Goal: Task Accomplishment & Management: Use online tool/utility

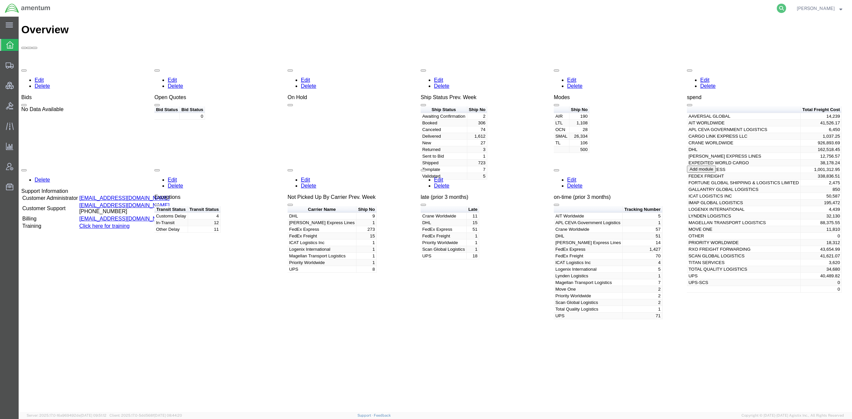
click at [780, 7] on icon at bounding box center [781, 8] width 9 height 9
paste input "8341709876"
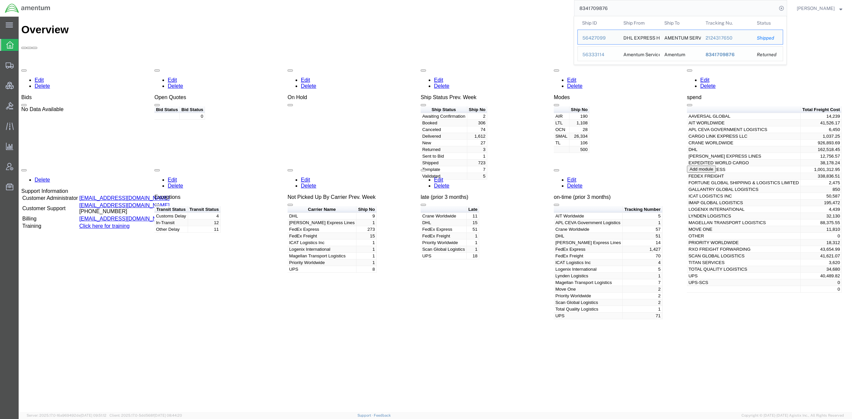
click at [590, 55] on div "56333114" at bounding box center [598, 54] width 32 height 7
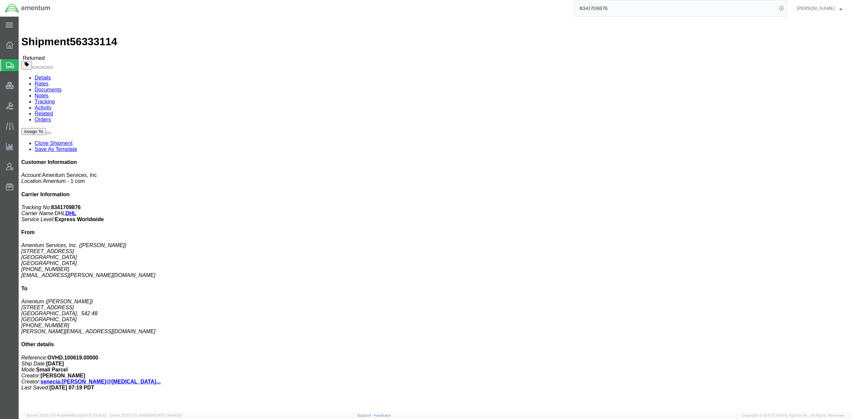
click link "Documents"
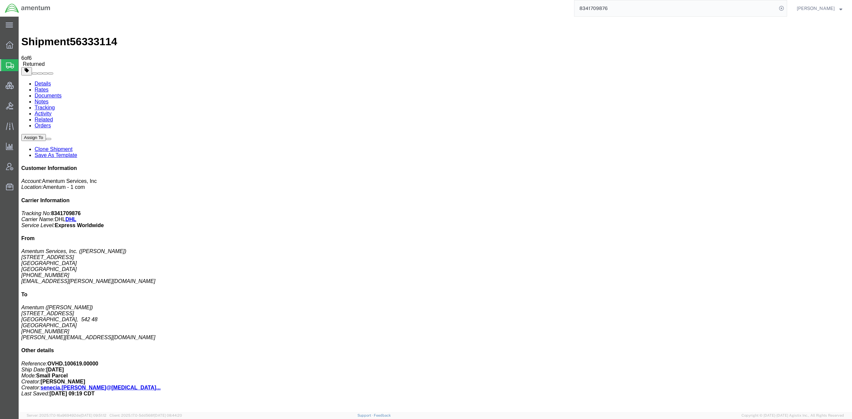
click at [622, 11] on input "8341709876" at bounding box center [675, 8] width 202 height 16
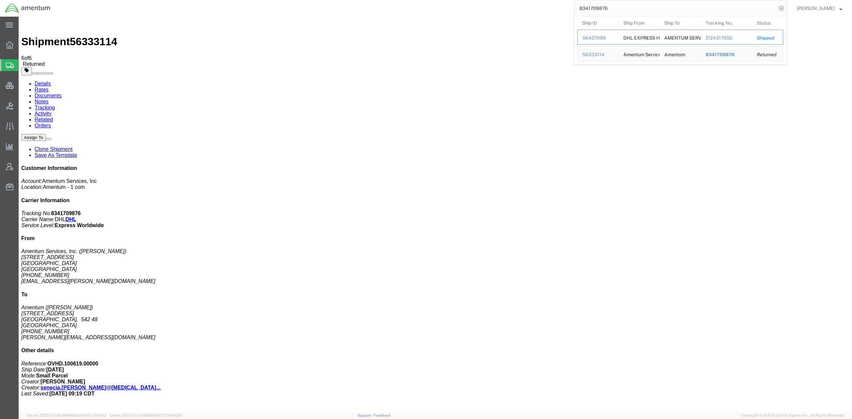
click at [588, 37] on div "56427099" at bounding box center [598, 38] width 32 height 7
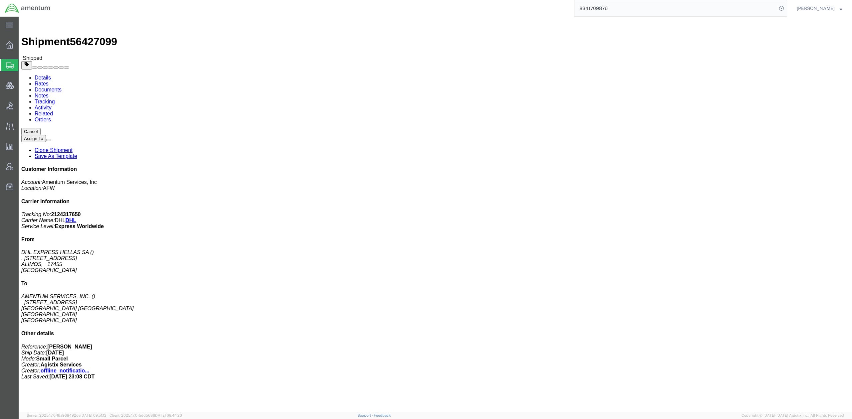
click link "Documents"
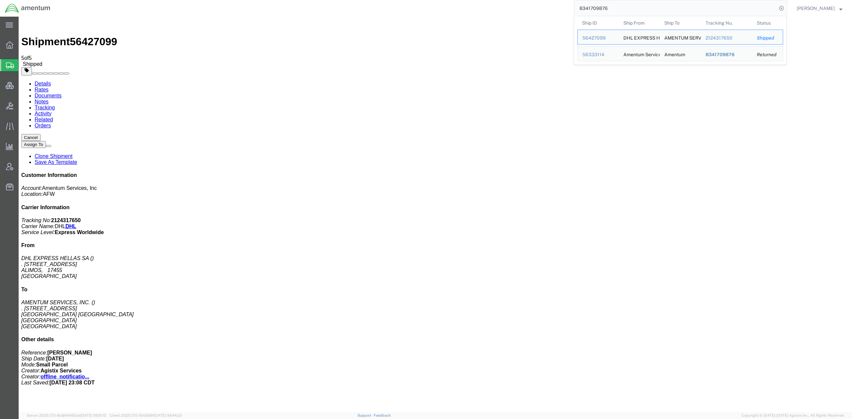
drag, startPoint x: 585, startPoint y: 4, endPoint x: 497, endPoint y: -8, distance: 89.0
click at [497, 0] on html "main_menu Created with Sketch. Collapse Menu Overview Shipments Shipment Manage…" at bounding box center [426, 209] width 852 height 419
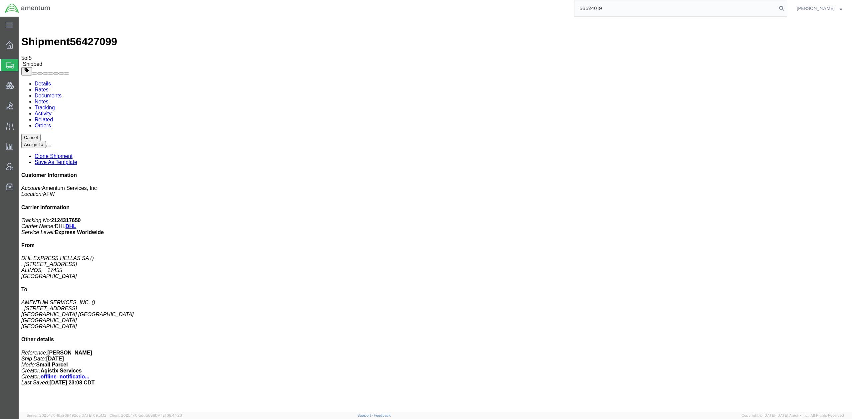
type input "56524019"
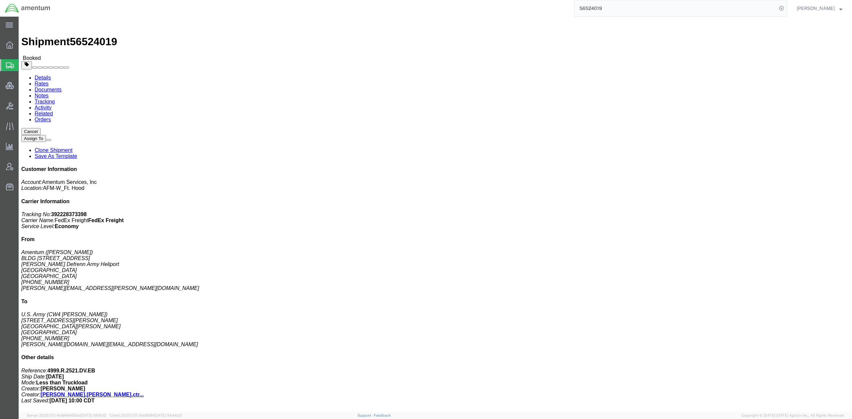
click link "Documents"
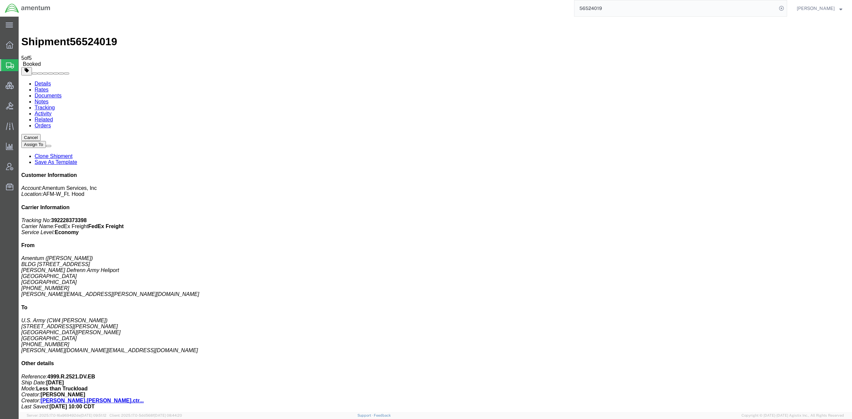
checkbox input "true"
drag, startPoint x: 646, startPoint y: 11, endPoint x: 469, endPoint y: -1, distance: 177.2
click at [469, 0] on html "main_menu Created with Sketch. Collapse Menu Overview Shipments Shipment Manage…" at bounding box center [426, 209] width 852 height 419
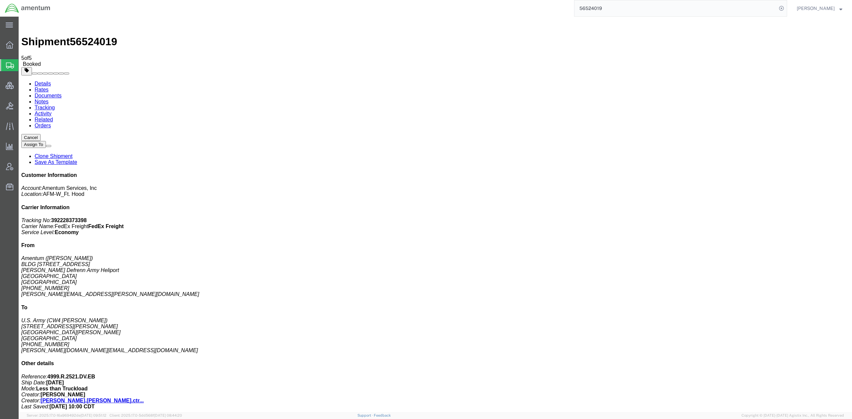
paste input "2476"
type input "56522476"
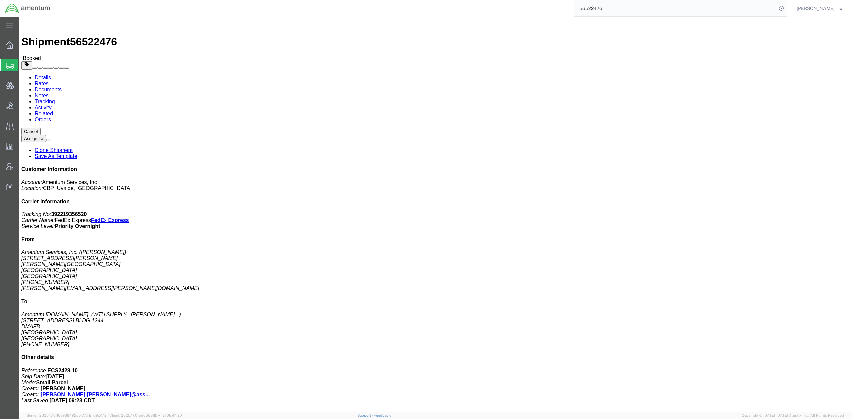
click link "Activity"
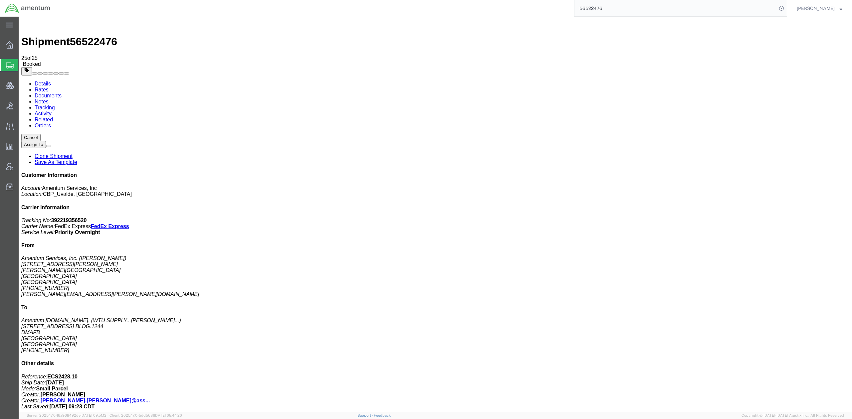
click at [45, 81] on link "Details" at bounding box center [43, 84] width 16 height 6
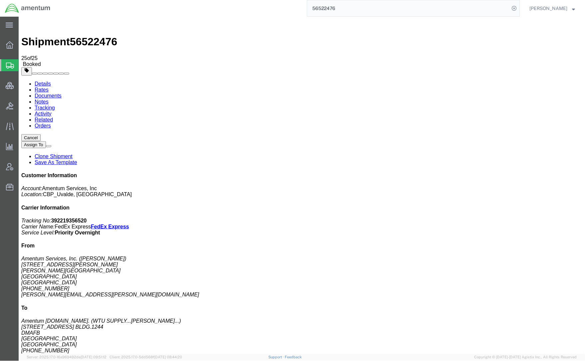
drag, startPoint x: 6, startPoint y: 77, endPoint x: 79, endPoint y: 76, distance: 72.5
click address "Amentum Services, Inc. (Valentin Ortega) 216 Howard Langford Dr, Hanger 2 Garne…"
copy address "216 Howard Langford Dr, Hanger 2"
drag, startPoint x: 49, startPoint y: 83, endPoint x: 6, endPoint y: 85, distance: 43.0
click address "Amentum Services, Inc. (Valentin Ortega) 216 Howard Langford Dr, Hanger 2 Garne…"
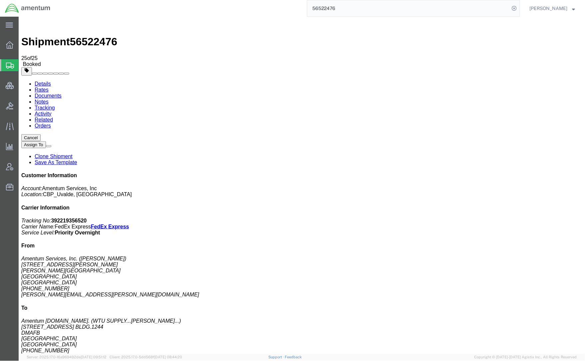
copy address "Garner Field Airport"
drag, startPoint x: 48, startPoint y: 92, endPoint x: 6, endPoint y: 93, distance: 41.9
click address "Amentum Services, Inc. (Valentin Ortega) 216 Howard Langford Dr, Hanger 2 Garne…"
copy address "Uvalde, TX 78801"
drag, startPoint x: 41, startPoint y: 102, endPoint x: 7, endPoint y: 102, distance: 33.9
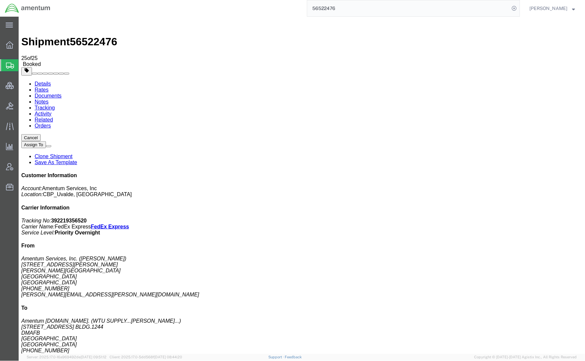
click address "Amentum Services, Inc. (Valentin Ortega) 216 Howard Langford Dr, Hanger 2 Garne…"
copy address "830-486-7832"
click address "Amentum Services, Inc. (Valentin Ortega) 216 Howard Langford Dr, Hanger 2 Garne…"
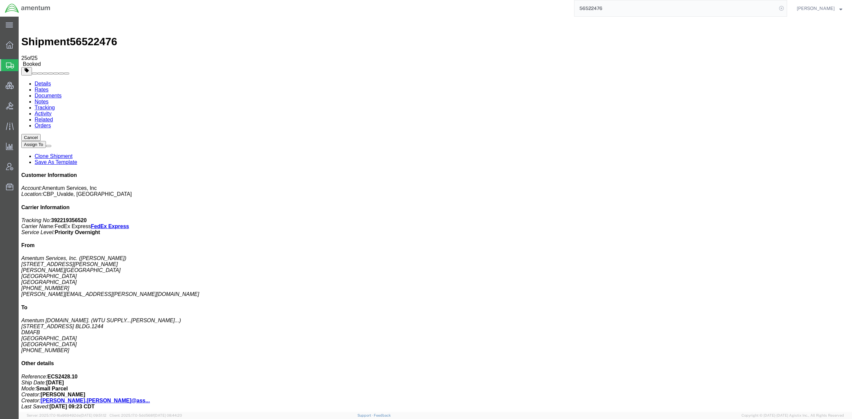
click at [777, 9] on icon at bounding box center [781, 8] width 9 height 9
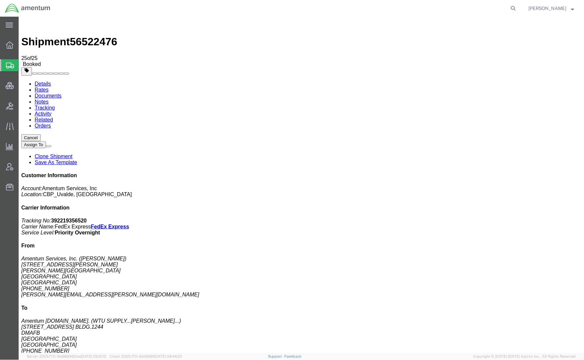
click at [518, 7] on nav "[PERSON_NAME]" at bounding box center [294, 8] width 579 height 17
click at [514, 10] on icon at bounding box center [512, 8] width 9 height 9
click at [469, 4] on input "search" at bounding box center [407, 8] width 202 height 16
type input "56524776"
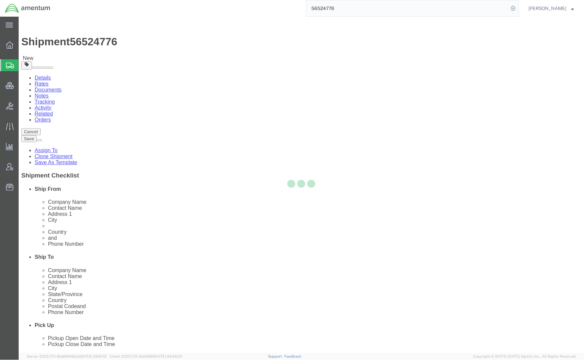
select select "42657"
select select "42655"
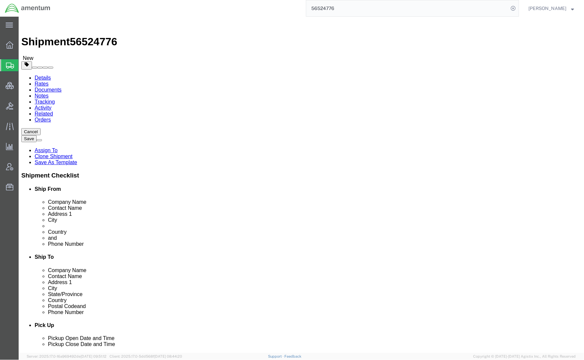
click icon
click dd "26131.35 USD"
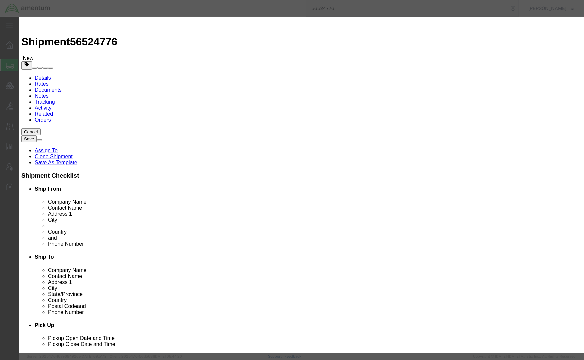
click button "Close"
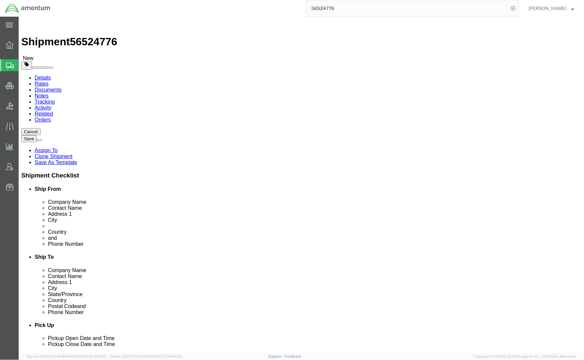
click button "Rate Shipment"
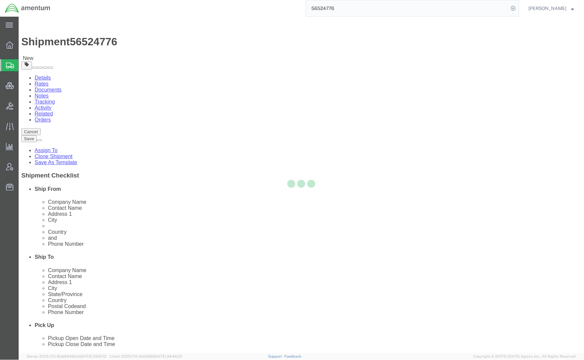
select select "CBOX"
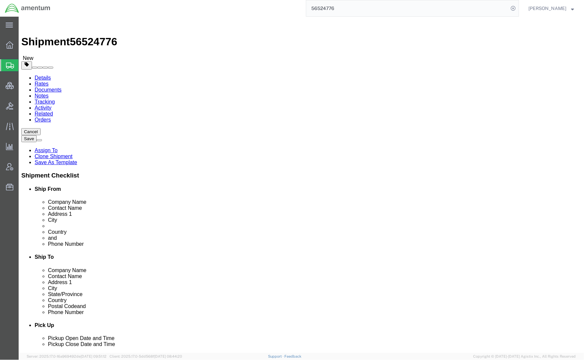
click div "Package Content # 1 1 x Cardboard Box(es) Package Type Select BCK Boxes Bale(s)…"
click icon
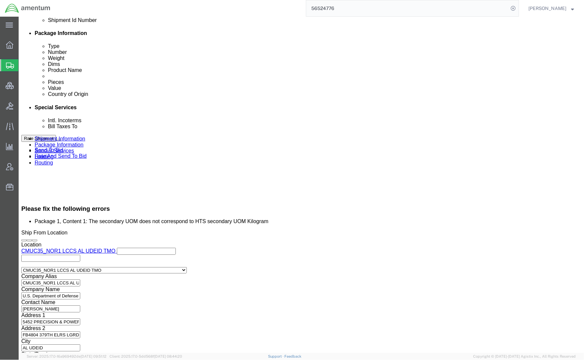
scroll to position [355, 0]
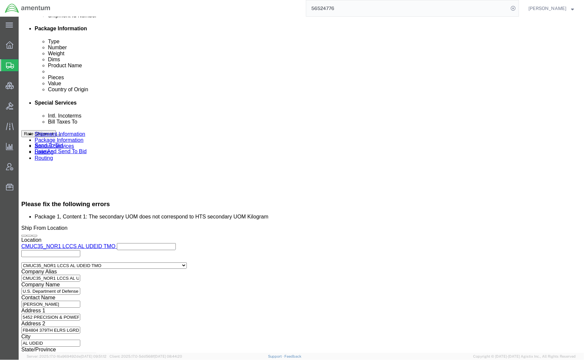
drag, startPoint x: 124, startPoint y: 234, endPoint x: 51, endPoint y: 223, distance: 73.7
click div "Select Account Type Activity ID Airline Appointment Number ASN Batch Request # …"
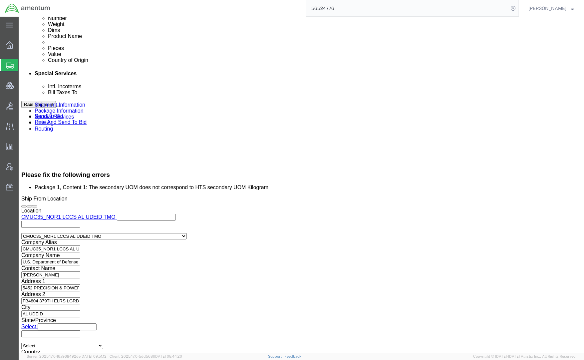
scroll to position [414, 0]
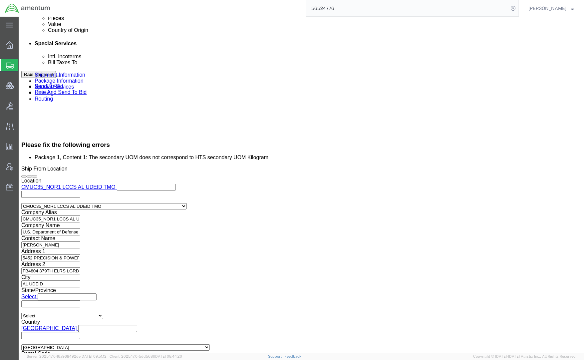
click select "Select Air Less than Truckload Multi-Leg Ocean Freight Rail Small Parcel Truckl…"
select select "SMAL"
click select "Select Air Less than Truckload Multi-Leg Ocean Freight Rail Small Parcel Truckl…"
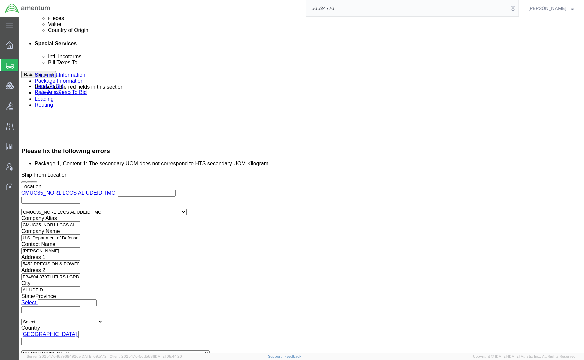
click icon
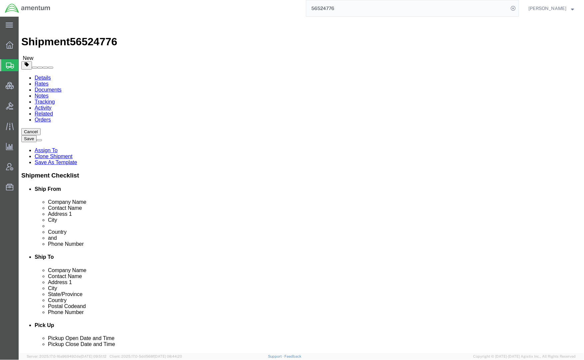
click select "Select cm ft in"
select select "IN"
click select "Select cm ft in"
click div "Package Content # 1 1 x Cardboard Box(es) Package Type Select Bale(s) Basket(s)…"
click dd "26131.35 USD"
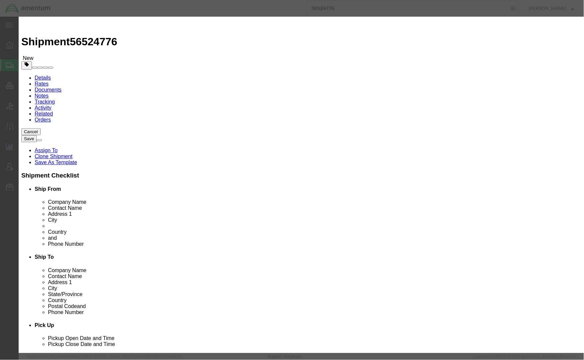
click label "Notes"
click button "Save & Close"
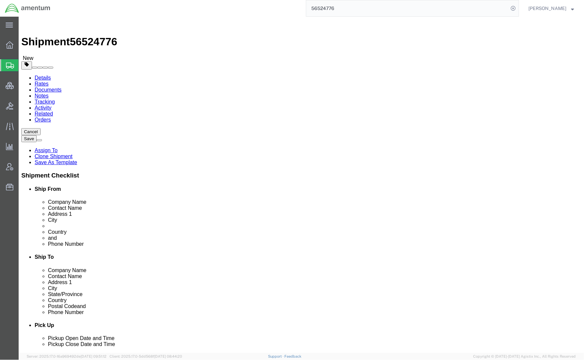
click button "Rate Shipment"
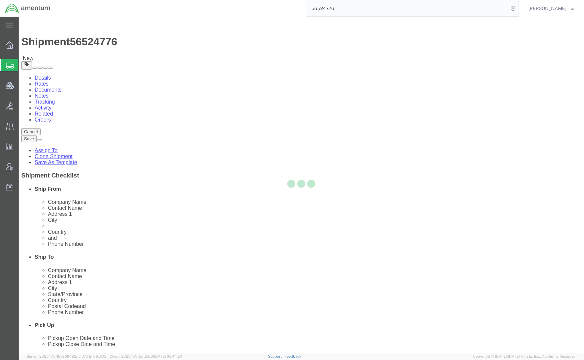
select select "CBOX"
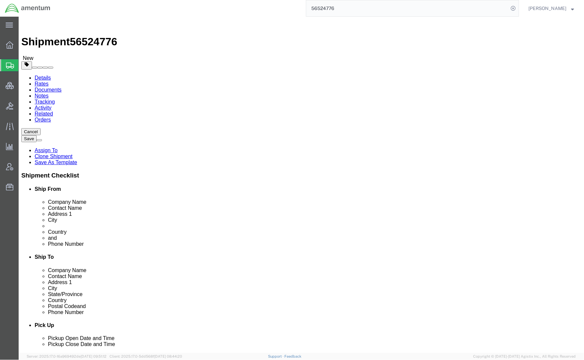
click dd "26131.35 USD"
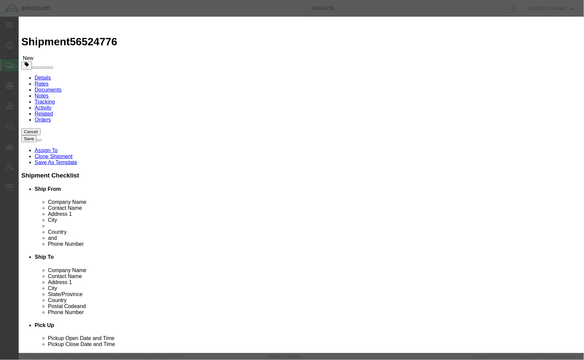
scroll to position [77, 0]
click link "8481400000 - SAFETY OR RELIEF VALVES (KGS)"
click div "Export - QA HTS/Tariff Code 8481400000 - SAFETY OR RELIEF VALVES (KGS) 84814000…"
click button "Save & Close"
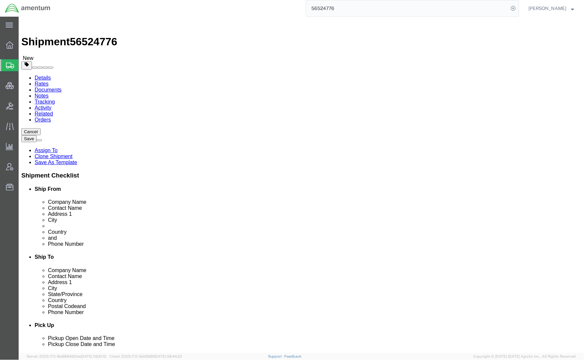
click button "Rate Shipment"
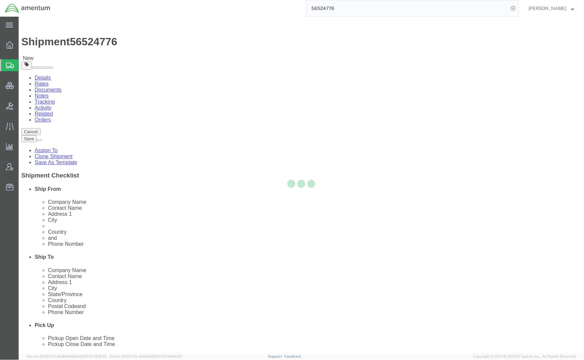
select select "CBOX"
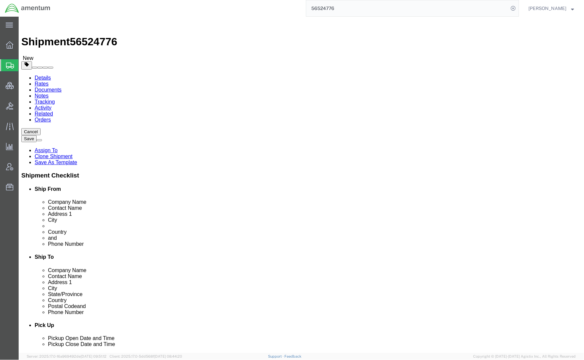
click link "Special Services"
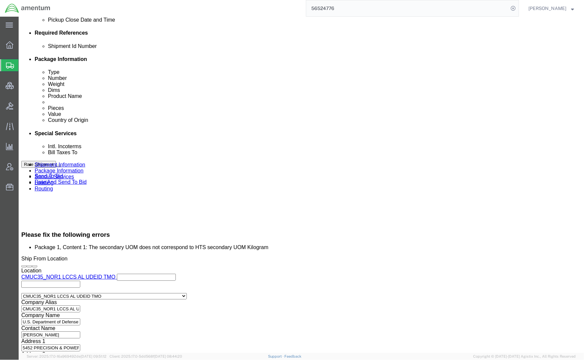
scroll to position [355, 0]
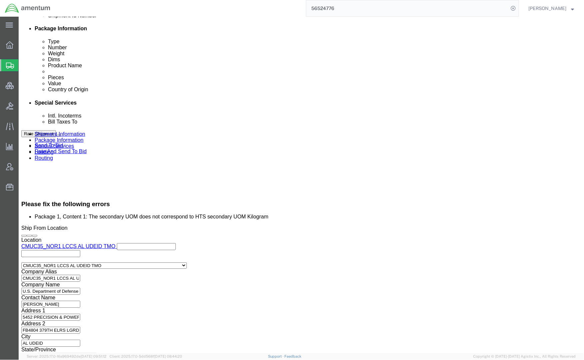
click select "Select Gift Personal Effects Repair/Warranty Return Sample Sold Temporary/Not S…"
select select "TEMPORARY"
click select "Select Gift Personal Effects Repair/Warranty Return Sample Sold Temporary/Not S…"
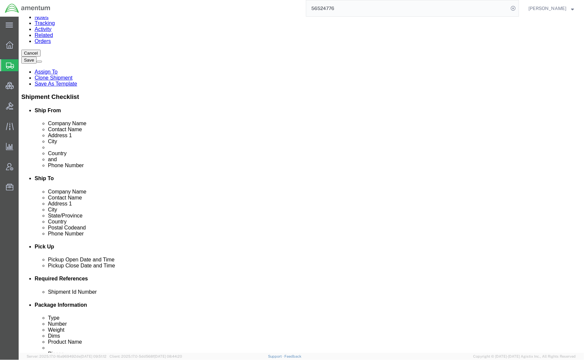
scroll to position [55, 0]
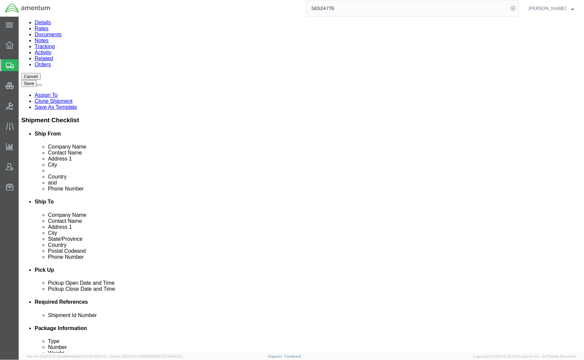
click link "Package Information"
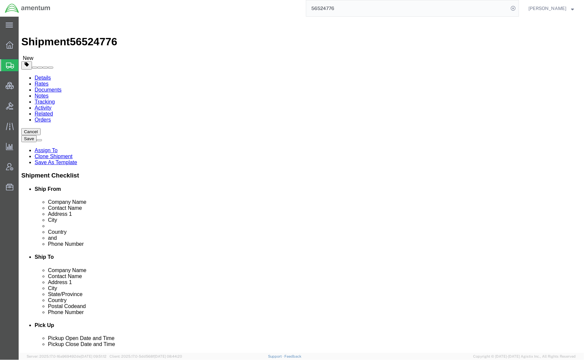
drag, startPoint x: 158, startPoint y: 175, endPoint x: 89, endPoint y: 174, distance: 68.6
click div "Length 12.00 x Width 12.00 x Height 8.04 Select cm ft in"
type input "8"
click dd "26131.35 USD"
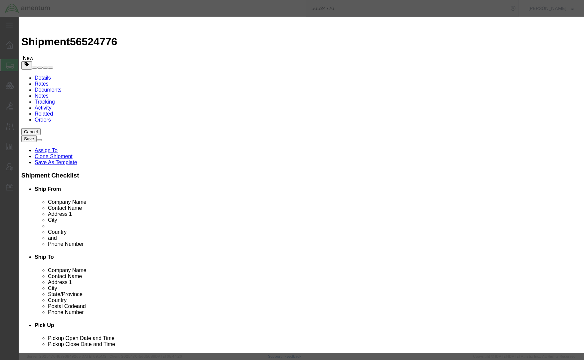
click input "VALVE-PRIMARY"
type input "VALVE PRIMARY"
click textarea "VALVE-PRIMARY"
type textarea "VALVE PRIMARY"
click div "Product Name VALVE PRIMARY Pieces 1.00 Select Bag Barrels 100Board Feet Bottle …"
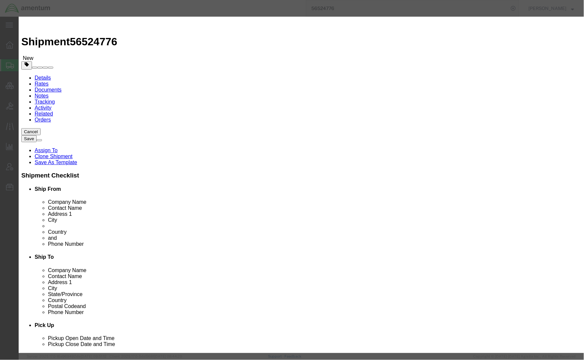
scroll to position [77, 0]
click button "Save & Close"
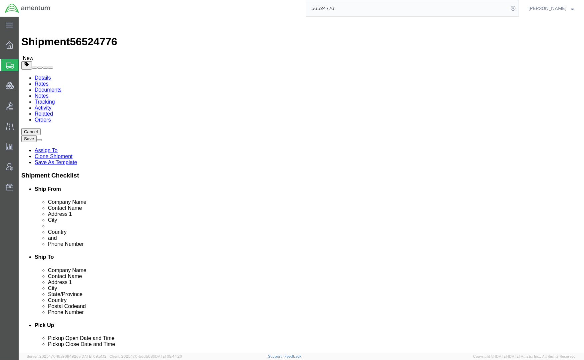
click button "Rate Shipment"
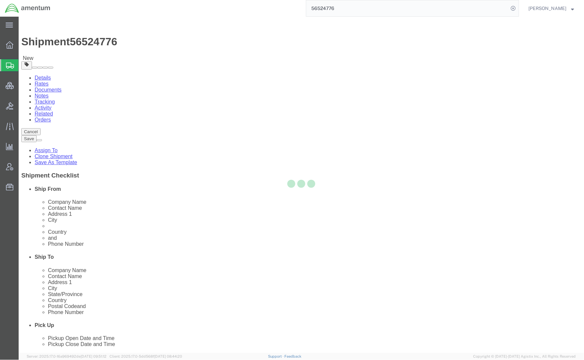
select select "CBOX"
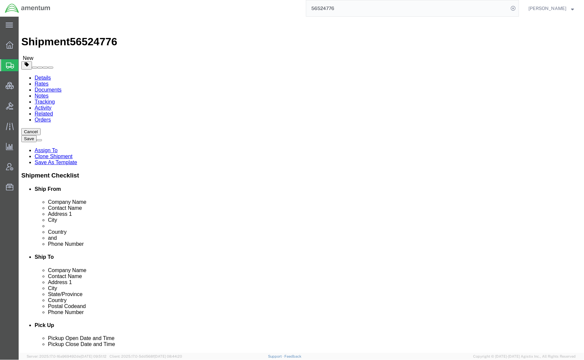
click div "Cancel Save Assign To Clone Shipment Save As Template Shipment Checklist Ship F…"
drag, startPoint x: 94, startPoint y: 6, endPoint x: 16, endPoint y: 11, distance: 77.4
click div "Shipment 56524776 New"
copy h1 "Shipment 56524776"
click div "Package Content # 1 1 x Cardboard Box(es) Package Type Select Bale(s) Basket(s)…"
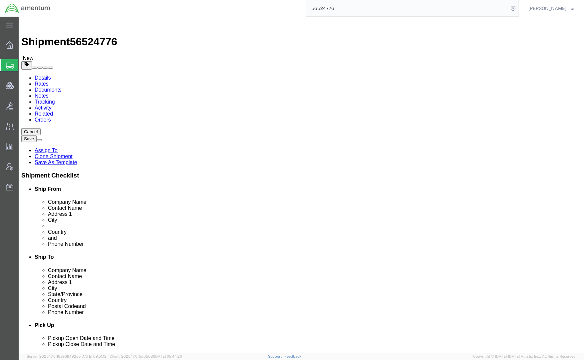
click at [24, 65] on span "Shipments" at bounding box center [20, 65] width 5 height 13
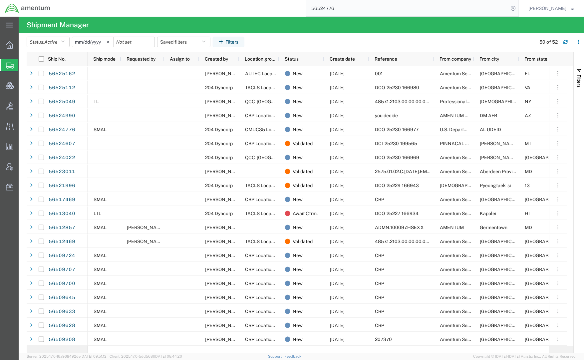
drag, startPoint x: 0, startPoint y: 115, endPoint x: 15, endPoint y: 310, distance: 195.9
click at [15, 310] on div "main_menu Created with Sketch. Collapse Menu Overview Shipments Shipment Manage…" at bounding box center [9, 188] width 19 height 343
click at [521, 8] on nav "56524776 Jason Champagne" at bounding box center [294, 8] width 579 height 17
click at [510, 9] on icon at bounding box center [512, 8] width 9 height 9
click at [205, 43] on icon "button" at bounding box center [204, 42] width 4 height 5
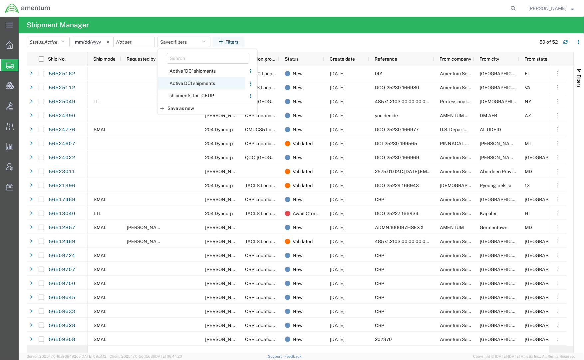
click at [203, 85] on span "Active DCI shipments" at bounding box center [201, 83] width 87 height 12
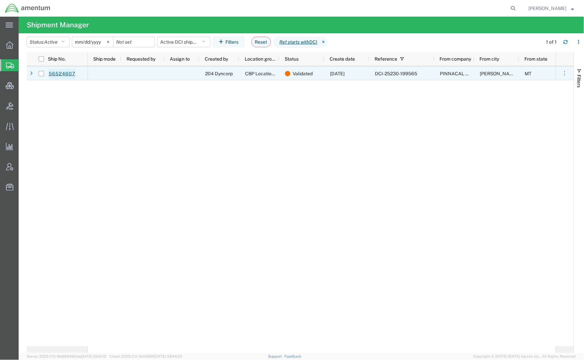
click at [67, 75] on link "56524607" at bounding box center [61, 74] width 27 height 11
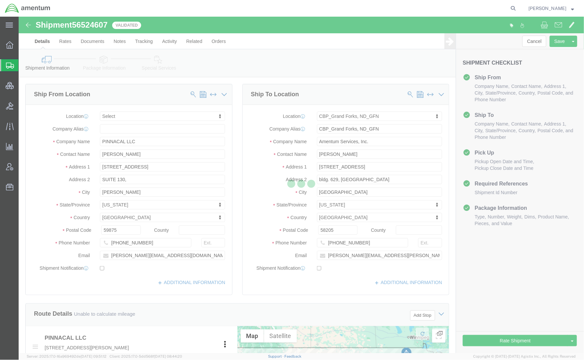
select select
select select "49926"
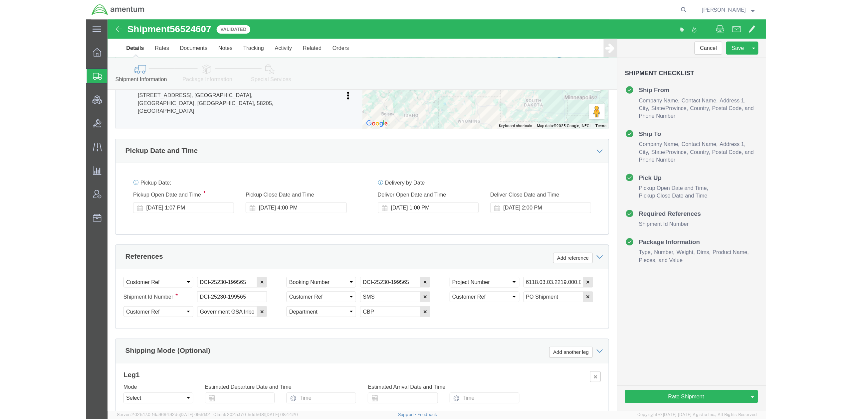
scroll to position [355, 0]
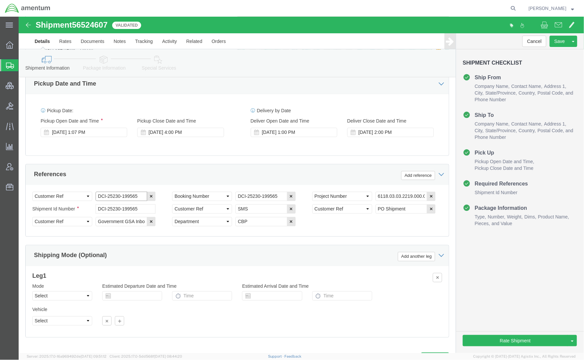
drag, startPoint x: 122, startPoint y: 174, endPoint x: -16, endPoint y: 160, distance: 138.1
click html "Shipment 56524607 Validated Details Rates Documents Notes Tracking Activity Rel…"
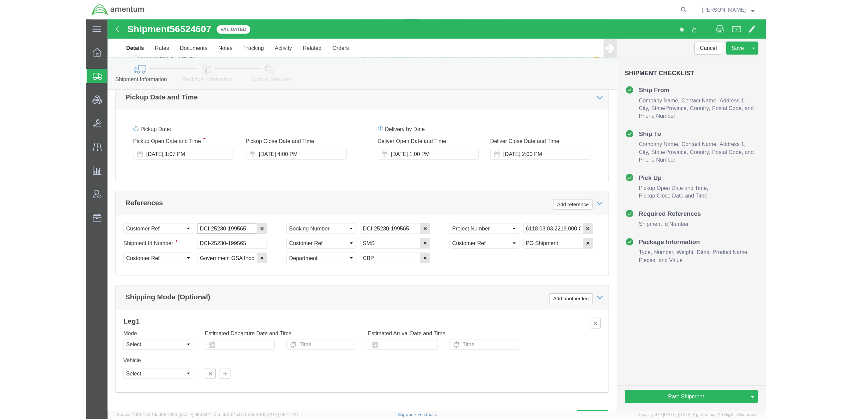
scroll to position [309, 0]
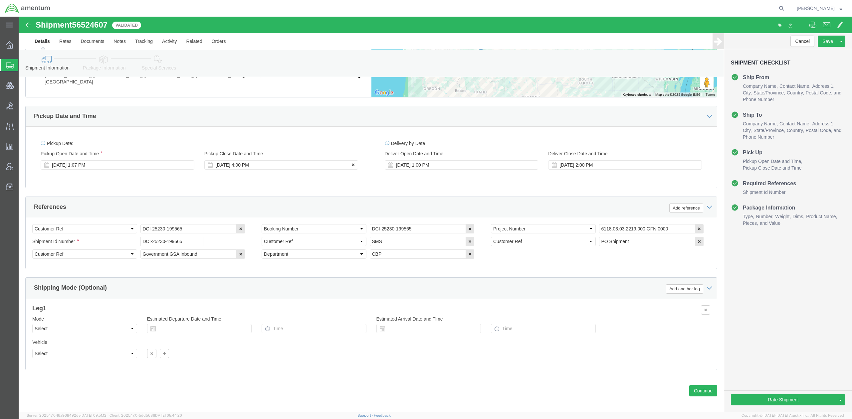
click div "Aug 19 2025 4:00 PM"
click div "Pickup Date: Pickup Start Date Pickup Start Time Pickup Open Date and Time Aug …"
click link "Package Information"
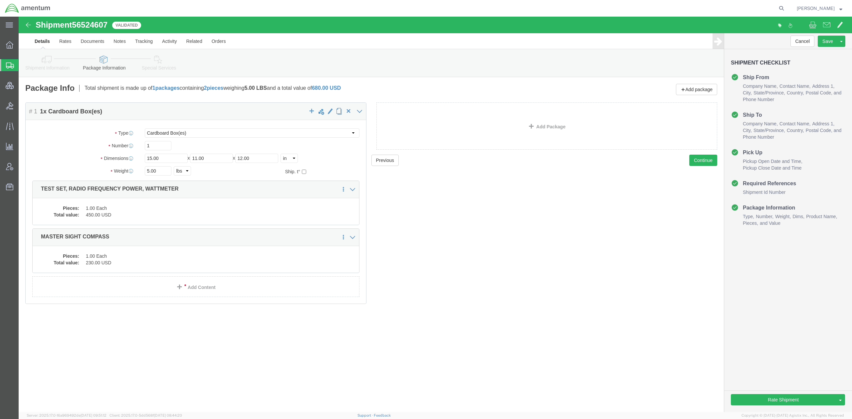
click link "Shipment Information"
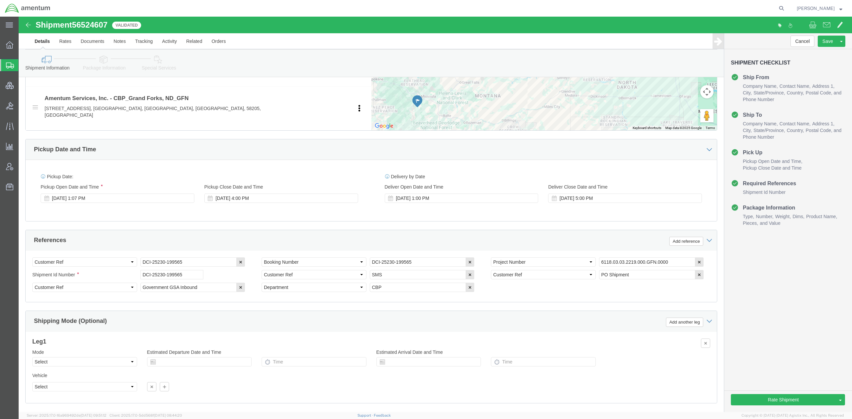
scroll to position [296, 0]
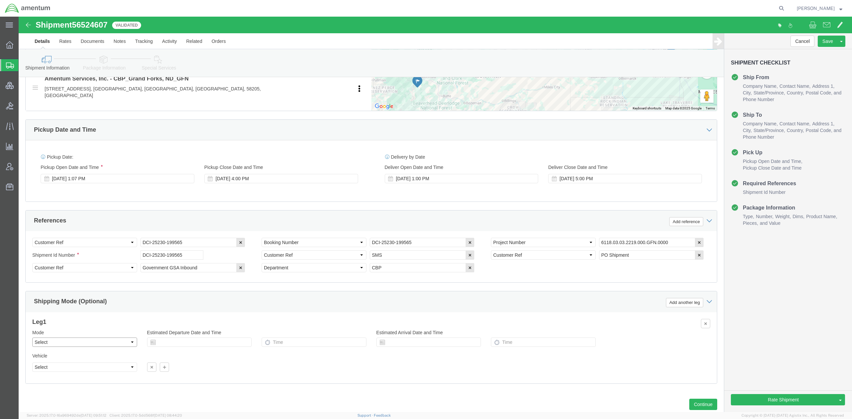
click select "Select Air Less than Truckload Multi-Leg Ocean Freight Rail Small Parcel Truckl…"
select select "SMAL"
click select "Select Air Less than Truckload Multi-Leg Ocean Freight Rail Small Parcel Truckl…"
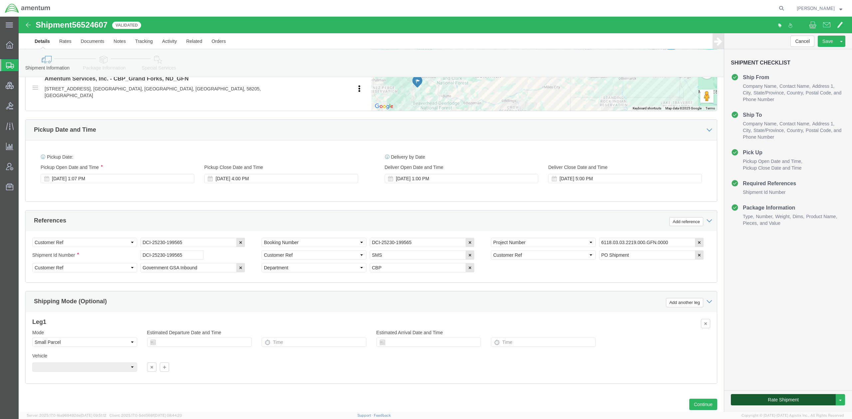
click button "Rate Shipment"
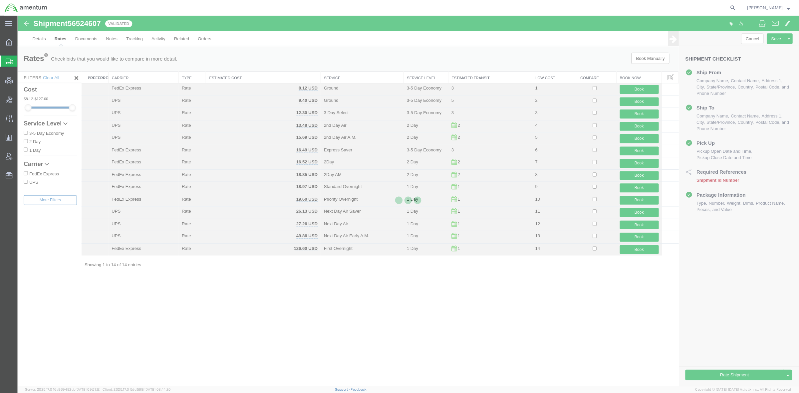
scroll to position [0, 0]
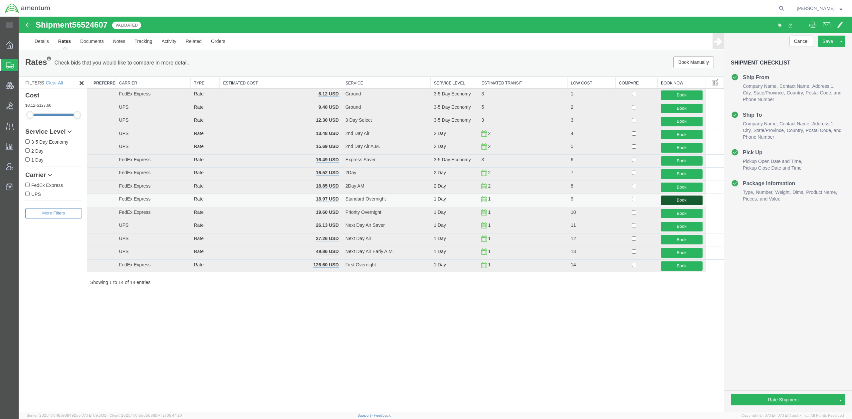
click at [679, 201] on button "Book" at bounding box center [682, 201] width 42 height 10
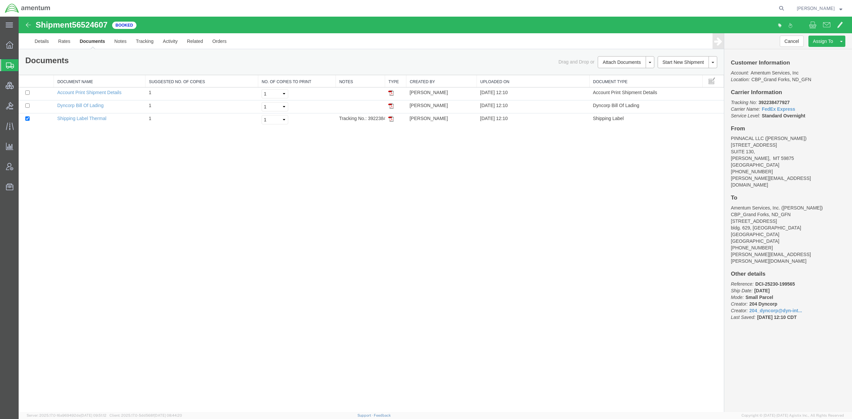
click at [24, 67] on span "Shipments" at bounding box center [20, 65] width 5 height 13
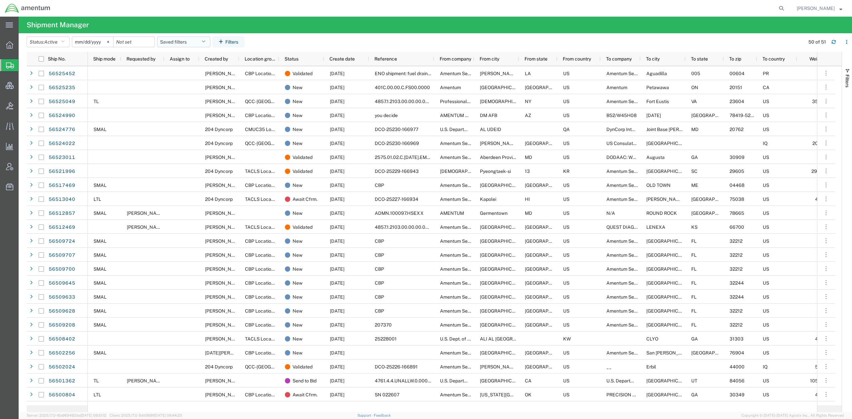
click at [182, 40] on button "Saved filters" at bounding box center [183, 42] width 53 height 11
click at [187, 83] on span "Active DCI shipments" at bounding box center [201, 83] width 87 height 12
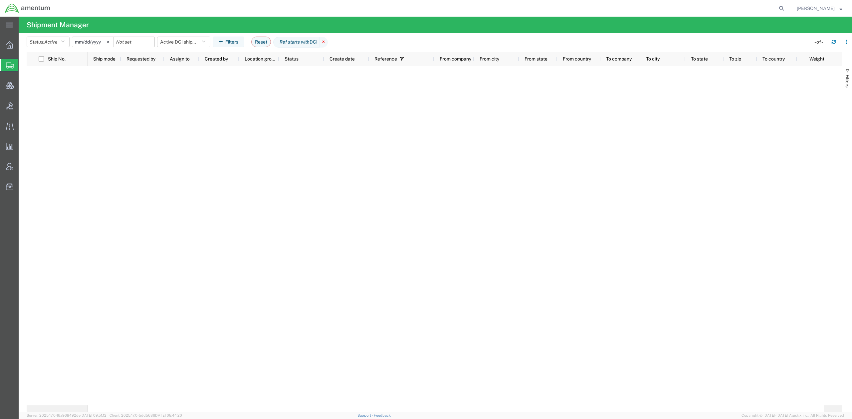
click at [328, 43] on icon at bounding box center [324, 42] width 8 height 11
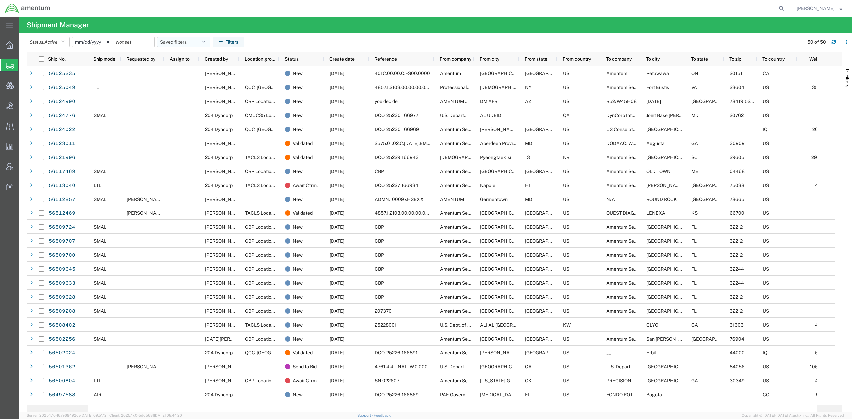
click at [188, 39] on button "Saved filters" at bounding box center [183, 42] width 53 height 11
click at [202, 86] on span "Active DCI shipments" at bounding box center [201, 83] width 87 height 12
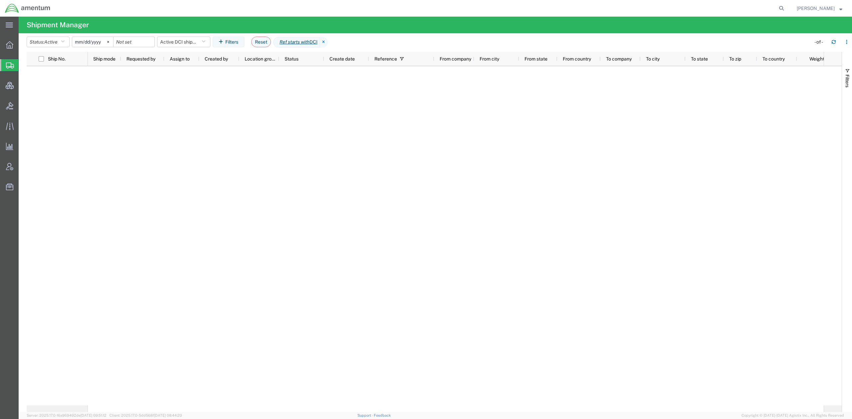
click at [328, 42] on icon at bounding box center [324, 42] width 8 height 11
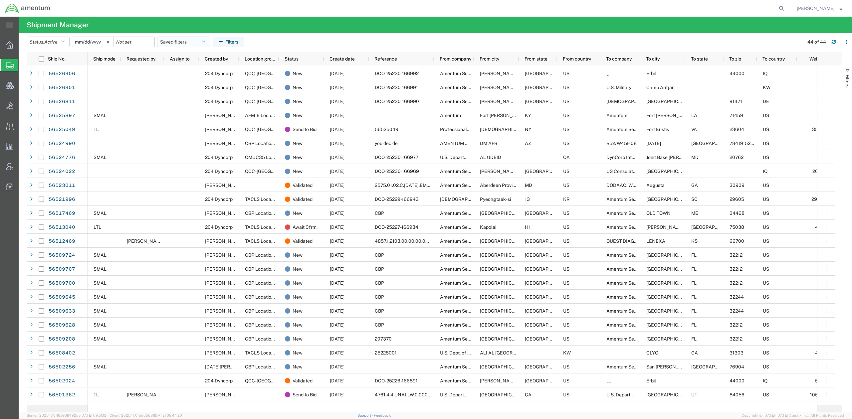
click at [192, 45] on button "Saved filters" at bounding box center [183, 42] width 53 height 11
click at [205, 85] on span "Active DCI shipments" at bounding box center [201, 83] width 87 height 12
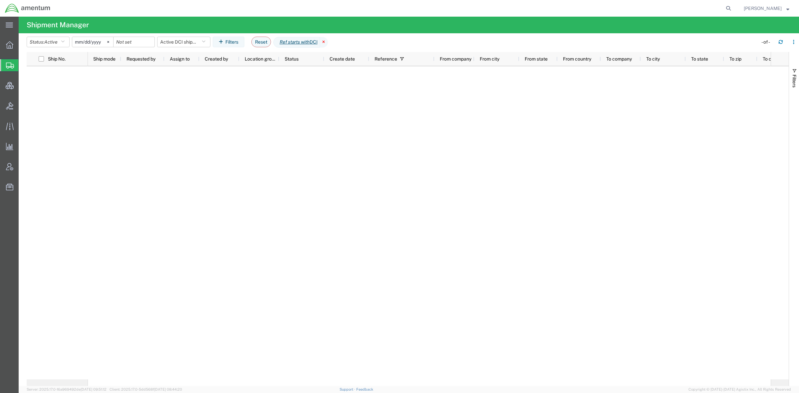
click at [328, 41] on icon at bounding box center [324, 42] width 8 height 11
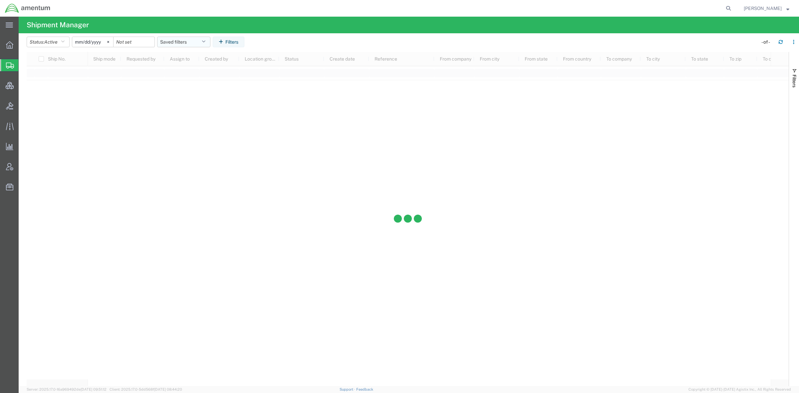
click at [176, 42] on button "Saved filters" at bounding box center [183, 42] width 53 height 11
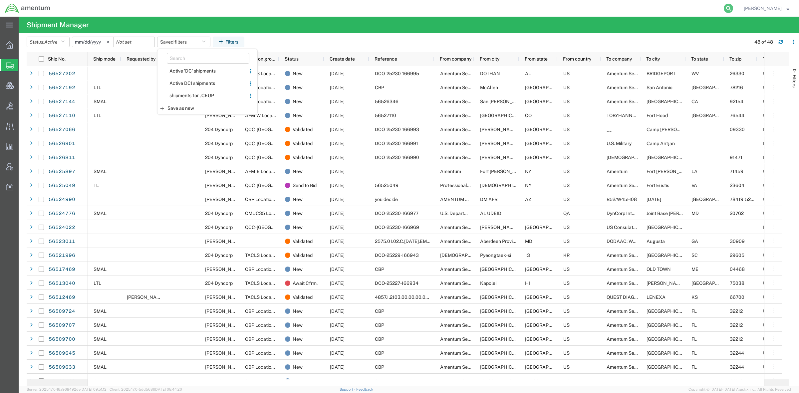
click at [724, 6] on icon at bounding box center [727, 8] width 9 height 9
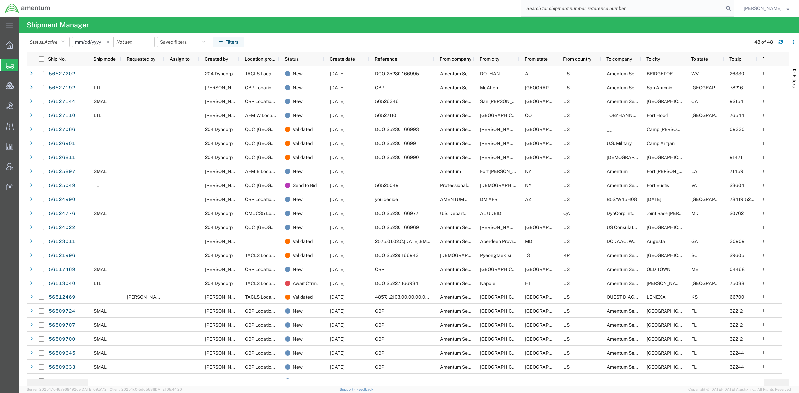
click at [693, 8] on input "search" at bounding box center [622, 8] width 202 height 16
paste input "DCI-25230-199578"
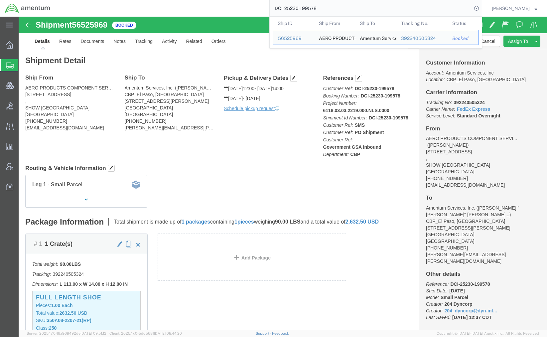
drag, startPoint x: 345, startPoint y: 7, endPoint x: 149, endPoint y: 7, distance: 195.7
click at [149, 7] on div "DCI-25230-199578 Ship ID Ship From Ship To Tracking Nu. Status Ship ID 56525969…" at bounding box center [268, 8] width 427 height 17
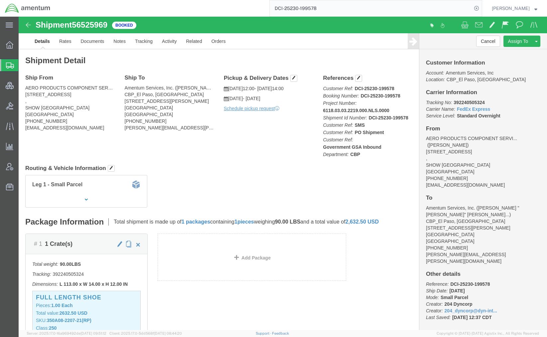
paste input "678626659167"
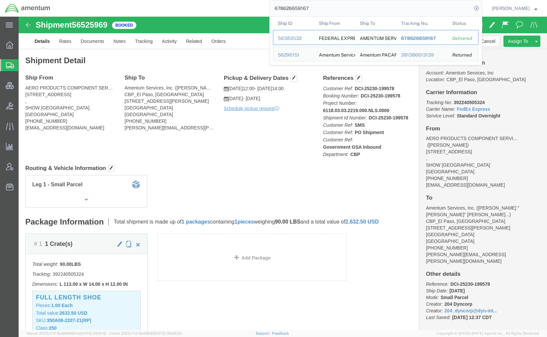
click at [288, 39] on div "56383532" at bounding box center [294, 38] width 32 height 7
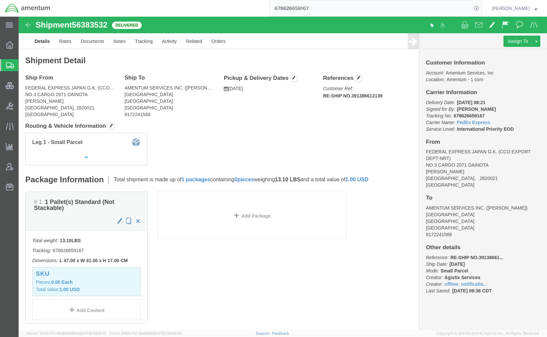
click p "Customer Ref: RE-SHIP NO.391386613139"
drag, startPoint x: 365, startPoint y: 79, endPoint x: 349, endPoint y: 81, distance: 15.7
click p "Customer Ref: RE-SHIP NO.391386613139"
copy div "RE-SHIP NO.391386613139 Edit References Select Account Type Activity ID Airline…"
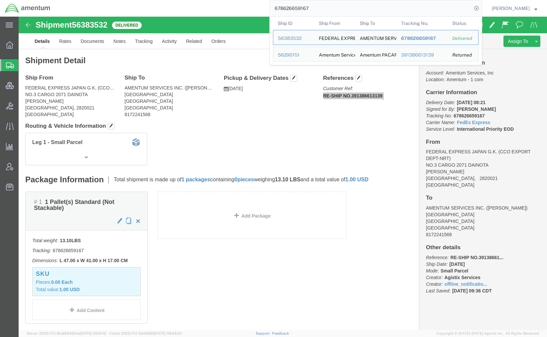
drag, startPoint x: 349, startPoint y: 12, endPoint x: 199, endPoint y: 12, distance: 150.4
click at [199, 12] on div "678626659167 Ship ID Ship From Ship To Tracking Nu. Status Ship ID 56383532 Shi…" at bounding box center [268, 8] width 427 height 17
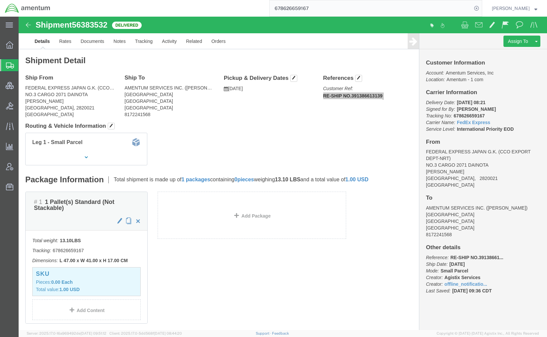
paste input "391386613139"
type input "391386613139"
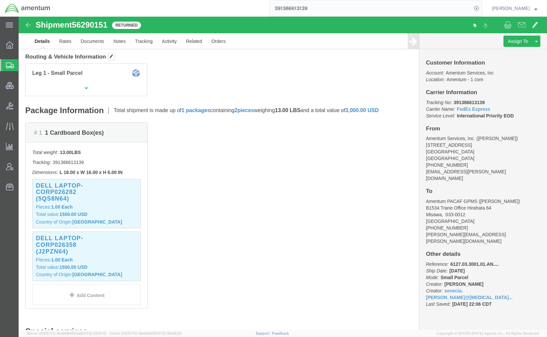
scroll to position [111, 0]
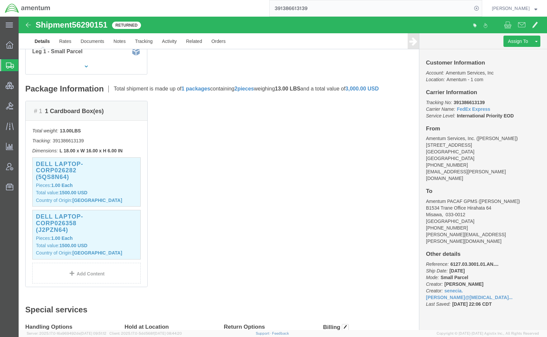
click div "Shipment Detail Ship From Amentum Services, Inc. (Senecia Morgan) 13500 Heritag…"
click link "Documents"
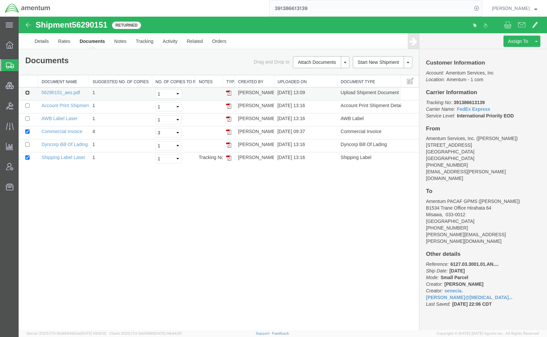
click at [27, 92] on input "checkbox" at bounding box center [27, 93] width 4 height 4
checkbox input "true"
click at [26, 120] on input "checkbox" at bounding box center [27, 118] width 4 height 4
checkbox input "true"
click at [165, 134] on select "Select 1 2 3 4 5" at bounding box center [168, 132] width 27 height 9
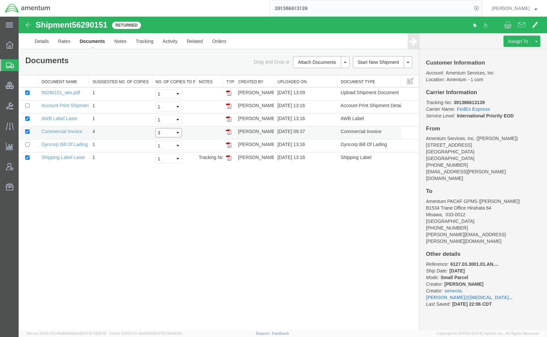
select select "1"
click at [155, 128] on select "Select 1 2 3 4 5" at bounding box center [168, 132] width 27 height 9
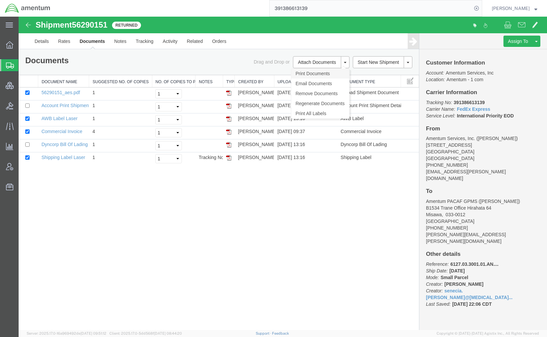
click at [323, 74] on link "Print Documents" at bounding box center [321, 74] width 58 height 10
click at [12, 211] on div "main_menu Created with Sketch. Collapse Menu Overview Shipments Shipment Manage…" at bounding box center [9, 177] width 19 height 320
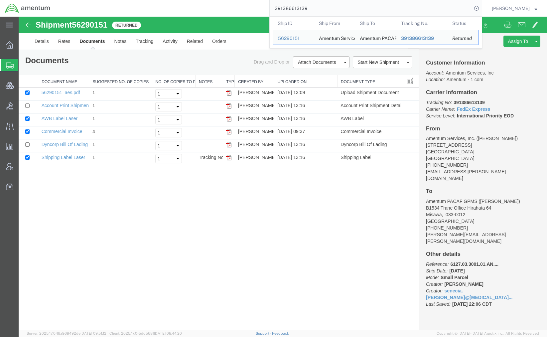
click at [390, 11] on input "391386613139" at bounding box center [371, 8] width 202 height 16
drag, startPoint x: 29, startPoint y: 210, endPoint x: 30, endPoint y: 205, distance: 4.8
click at [29, 210] on div "Shipment 56290151 6 of 6 Returned Details Rates Documents Notes Tracking Activi…" at bounding box center [283, 173] width 529 height 313
drag, startPoint x: 398, startPoint y: 3, endPoint x: -11, endPoint y: -41, distance: 411.4
click at [0, 0] on html "main_menu Created with Sketch. Collapse Menu Overview Shipments Shipment Manage…" at bounding box center [273, 168] width 547 height 337
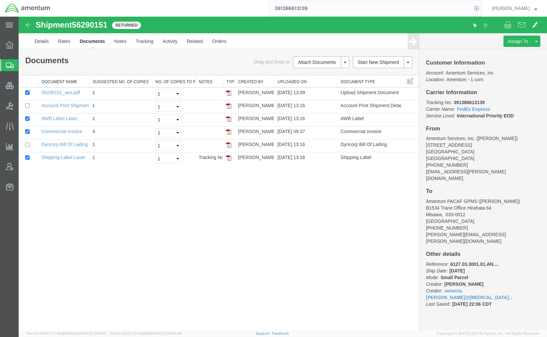
paste input "678626659167"
type input "678626659167"
click at [476, 10] on icon at bounding box center [476, 8] width 9 height 9
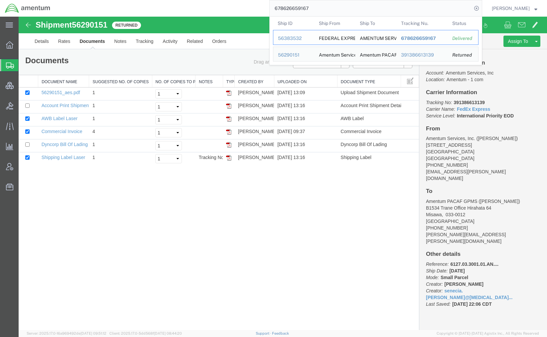
click at [294, 38] on div "56383532" at bounding box center [294, 38] width 32 height 7
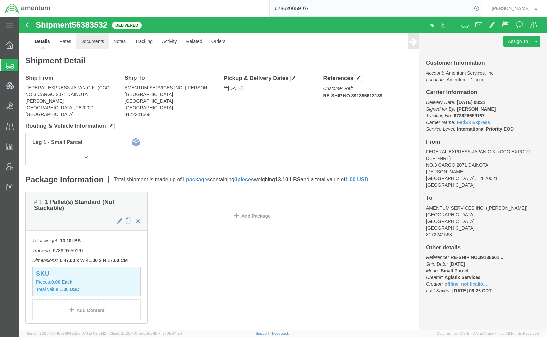
click link "Documents"
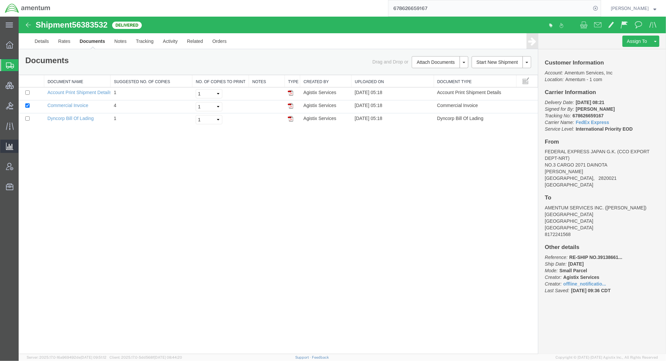
click at [23, 147] on span "Analytics" at bounding box center [20, 146] width 5 height 13
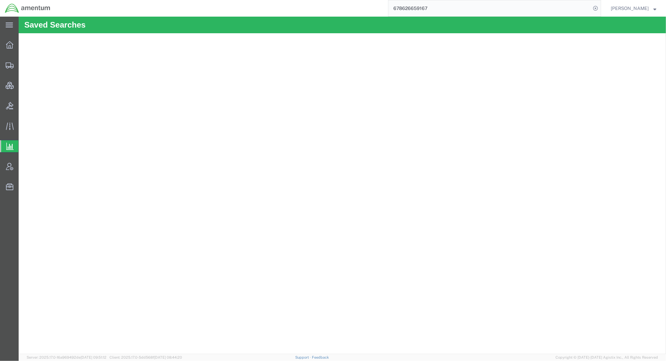
click at [0, 0] on span "Analyses" at bounding box center [0, 0] width 0 height 0
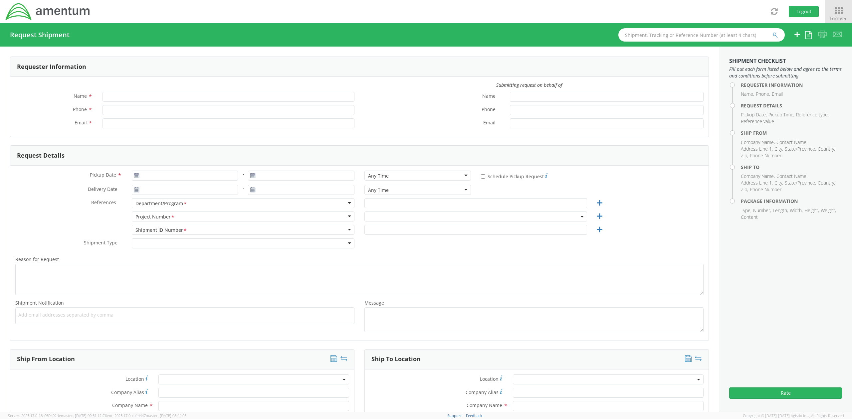
type input "[PERSON_NAME]"
type input "[PHONE_NUMBER]"
type input "[PERSON_NAME][EMAIL_ADDRESS][DOMAIN_NAME]"
select select "OVHD.600294.PURCH"
click at [396, 216] on span "OVHD.600294.PURCH" at bounding box center [475, 217] width 215 height 6
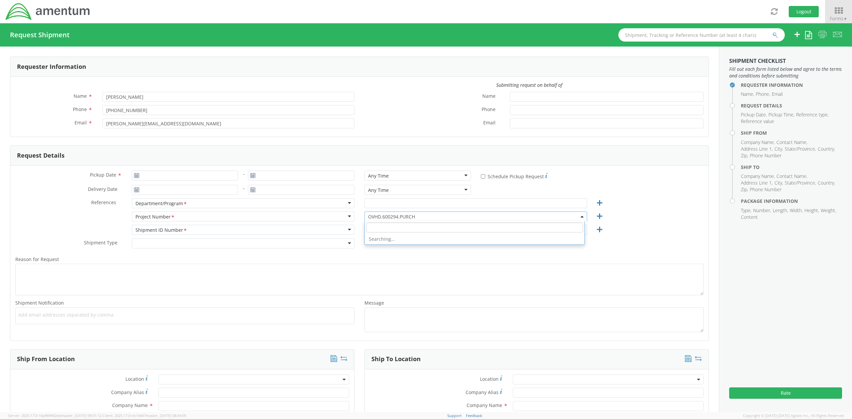
click at [389, 229] on input "search" at bounding box center [474, 228] width 217 height 10
type input "3"
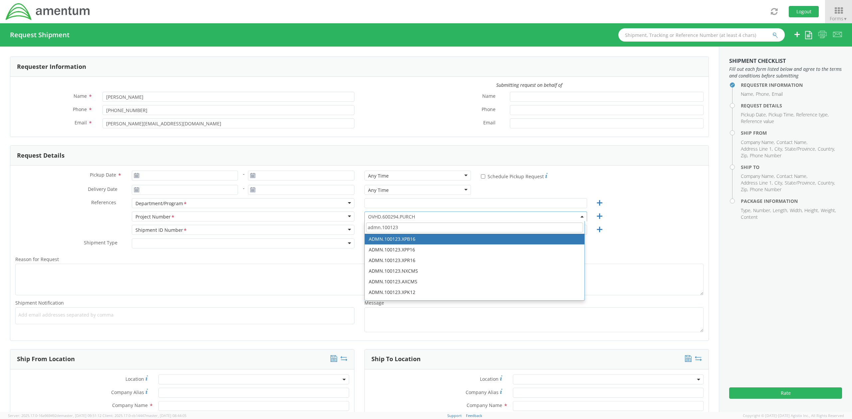
drag, startPoint x: 433, startPoint y: 229, endPoint x: 223, endPoint y: 212, distance: 210.7
click at [223, 212] on div "Pickup Date * - Any Time Any Time Any Time 7:00 am - 10:00 am 10:00 am - 1:00 p…" at bounding box center [359, 253] width 698 height 175
click at [393, 228] on input "3510" at bounding box center [474, 228] width 217 height 10
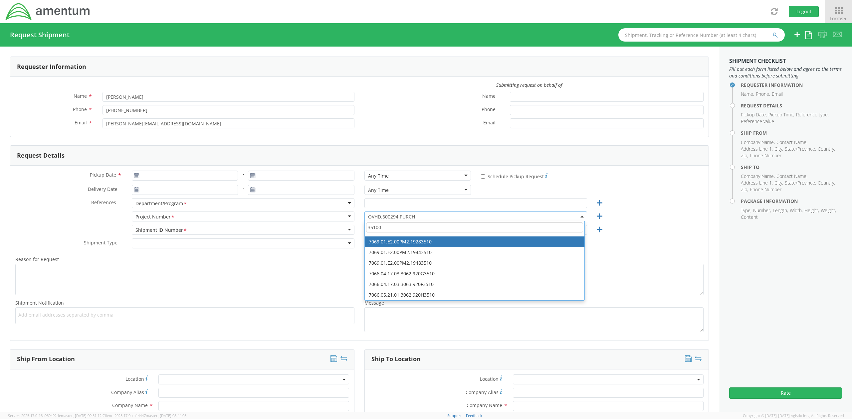
scroll to position [5269, 0]
type input "351000"
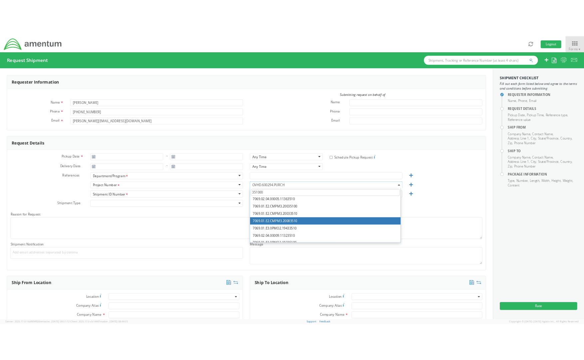
scroll to position [0, 0]
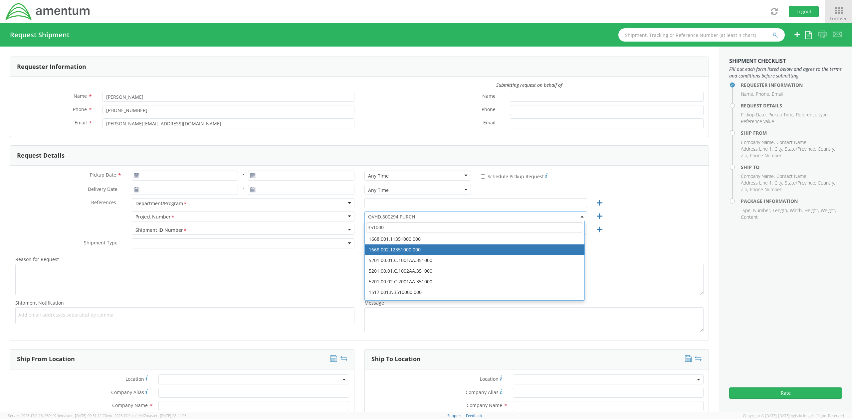
drag, startPoint x: 394, startPoint y: 225, endPoint x: 162, endPoint y: 188, distance: 235.3
click at [162, 188] on div "Pickup Date * - Any Time Any Time Any Time 7:00 am - 10:00 am 10:00 am - 1:00 p…" at bounding box center [359, 253] width 698 height 175
